Goal: Check status: Check status

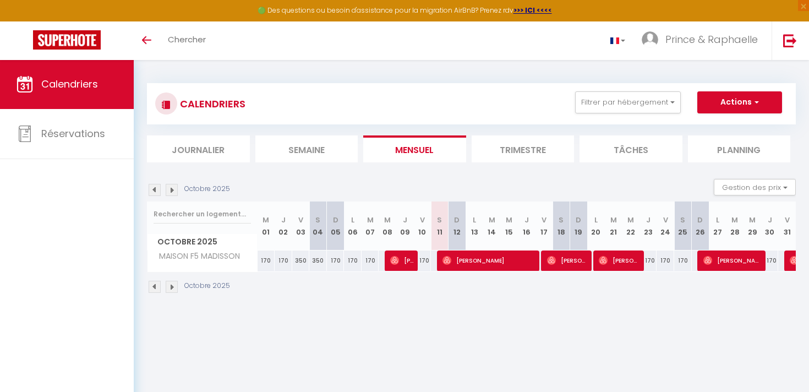
click at [507, 260] on span "[PERSON_NAME]" at bounding box center [490, 260] width 94 height 21
select select "OK"
select select "0"
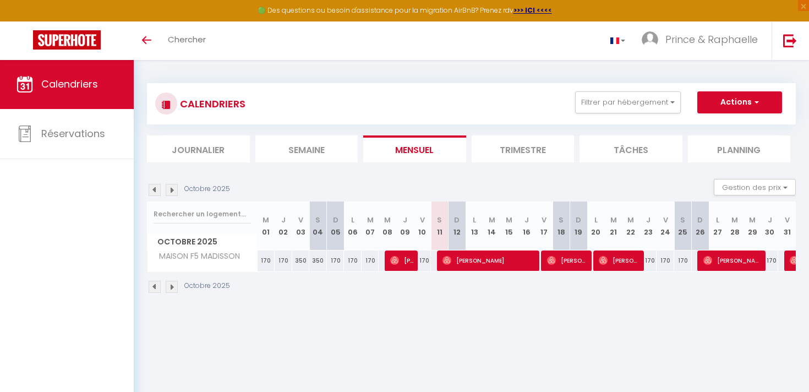
select select "1"
select select
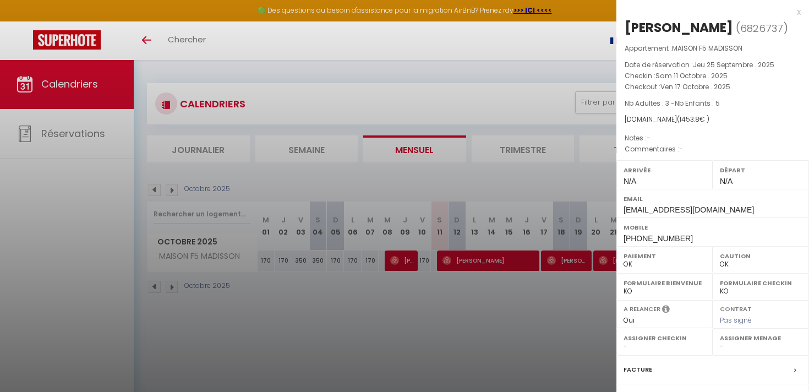
click at [505, 305] on div at bounding box center [404, 196] width 809 height 392
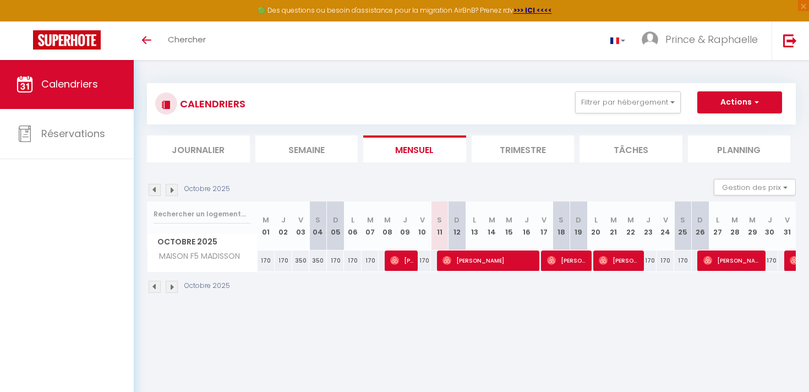
click at [399, 256] on img at bounding box center [394, 260] width 9 height 9
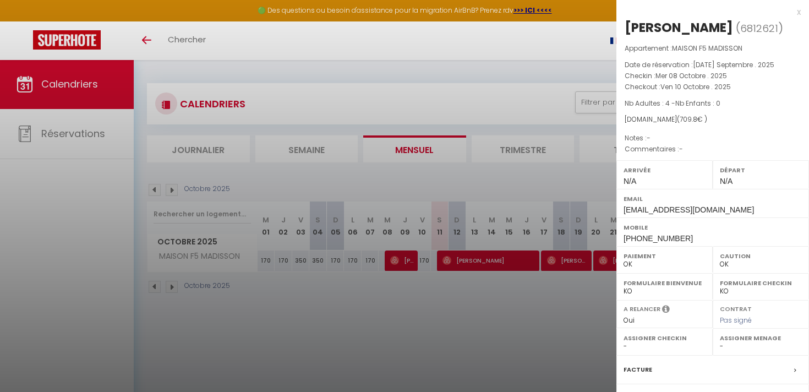
click at [498, 305] on div at bounding box center [404, 196] width 809 height 392
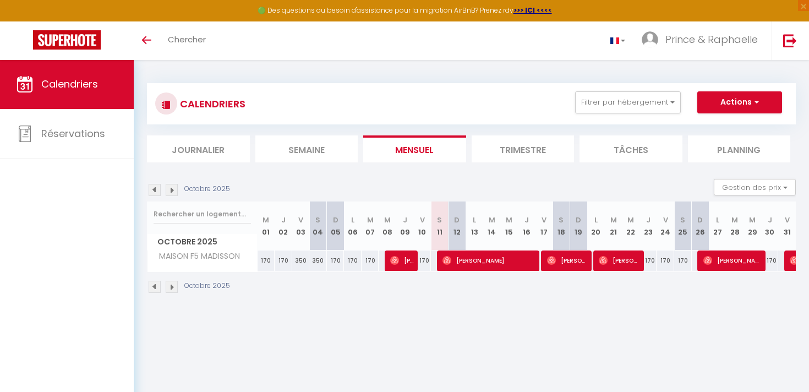
click at [571, 266] on span "[PERSON_NAME]" at bounding box center [567, 260] width 41 height 21
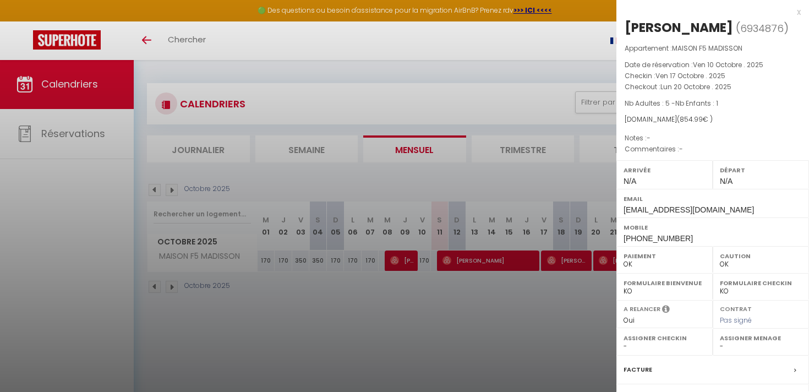
click at [531, 324] on div at bounding box center [404, 196] width 809 height 392
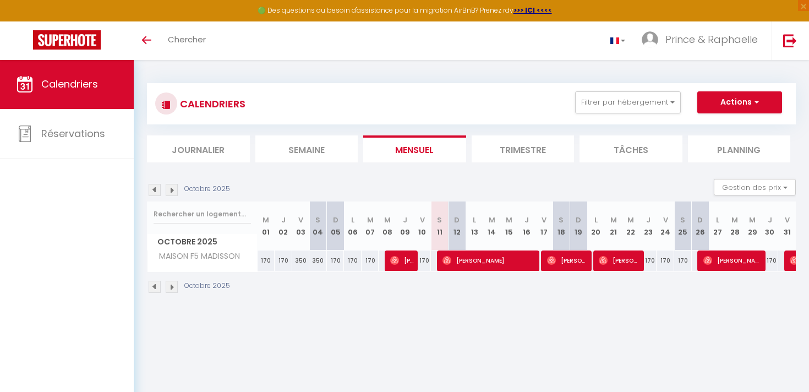
click at [624, 266] on span "[PERSON_NAME]" at bounding box center [619, 260] width 41 height 21
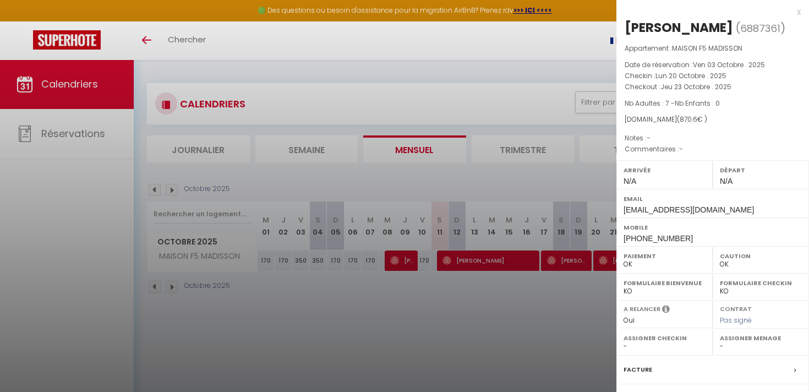
click at [579, 301] on div at bounding box center [404, 196] width 809 height 392
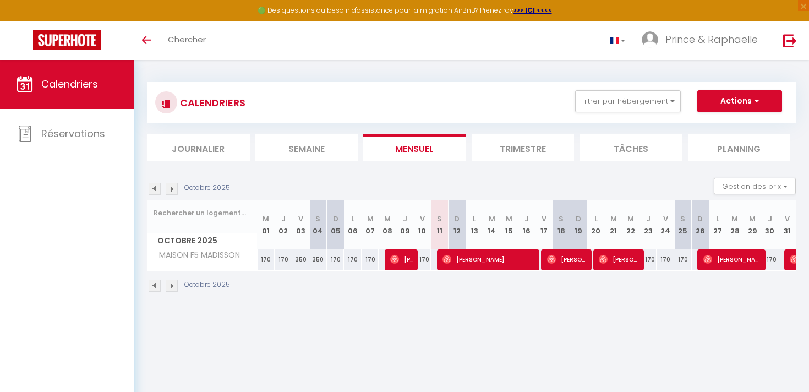
scroll to position [1, 0]
click at [727, 259] on span "[PERSON_NAME]" at bounding box center [733, 259] width 59 height 21
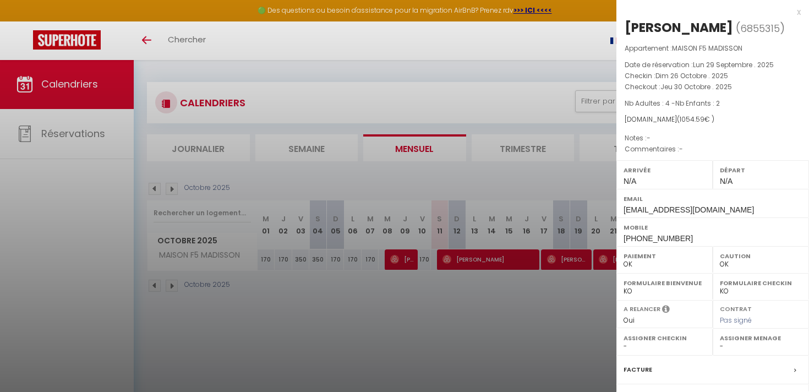
click at [542, 304] on div at bounding box center [404, 196] width 809 height 392
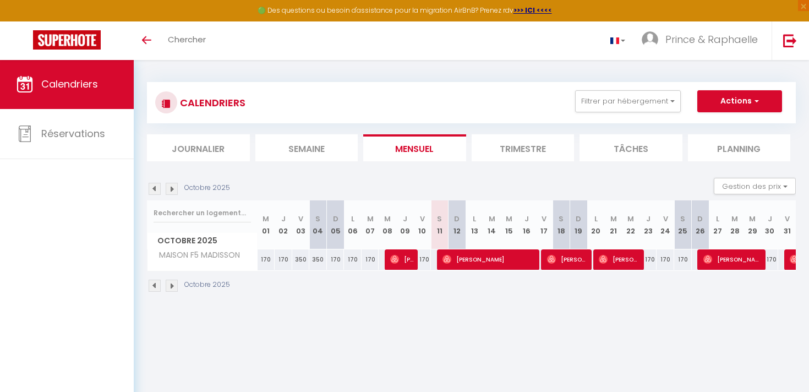
click at [792, 257] on img at bounding box center [794, 259] width 9 height 9
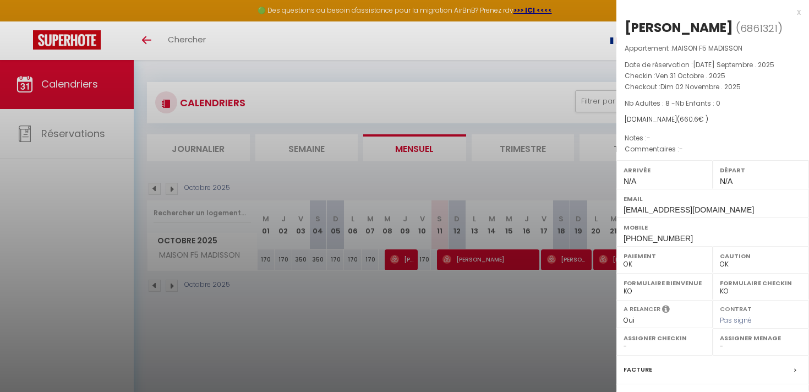
click at [540, 311] on div at bounding box center [404, 196] width 809 height 392
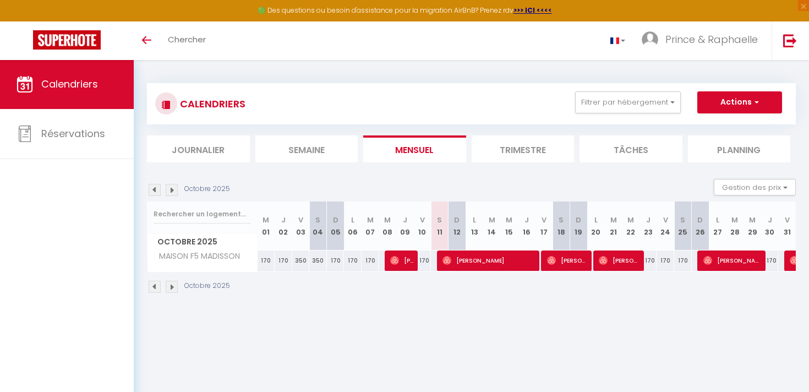
scroll to position [0, 0]
click at [172, 284] on img at bounding box center [172, 287] width 12 height 12
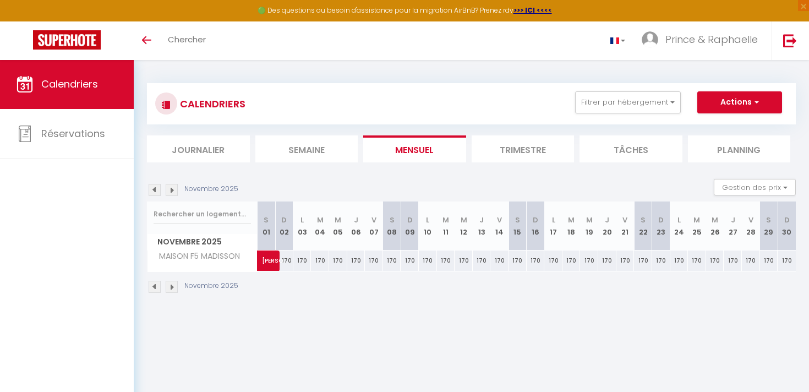
click at [274, 252] on span "[PERSON_NAME]" at bounding box center [274, 254] width 25 height 21
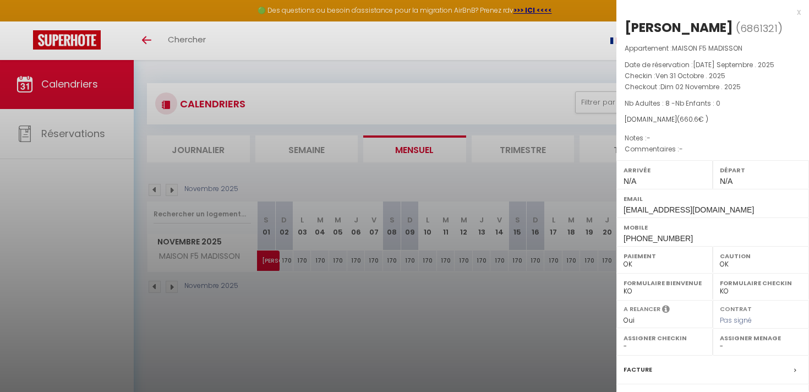
click at [301, 366] on div at bounding box center [404, 196] width 809 height 392
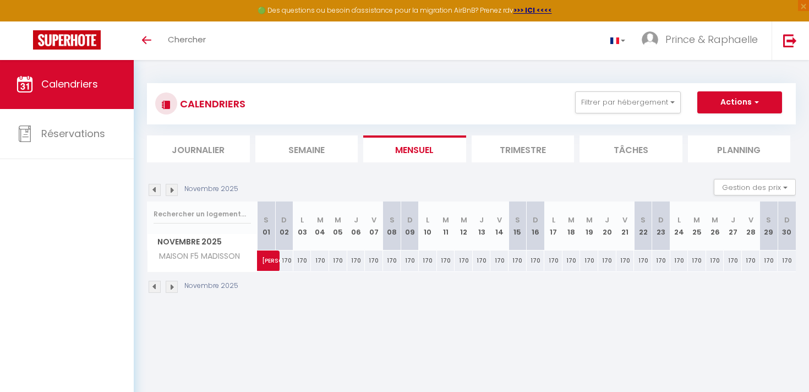
click at [155, 284] on img at bounding box center [155, 287] width 12 height 12
